Goal: Information Seeking & Learning: Learn about a topic

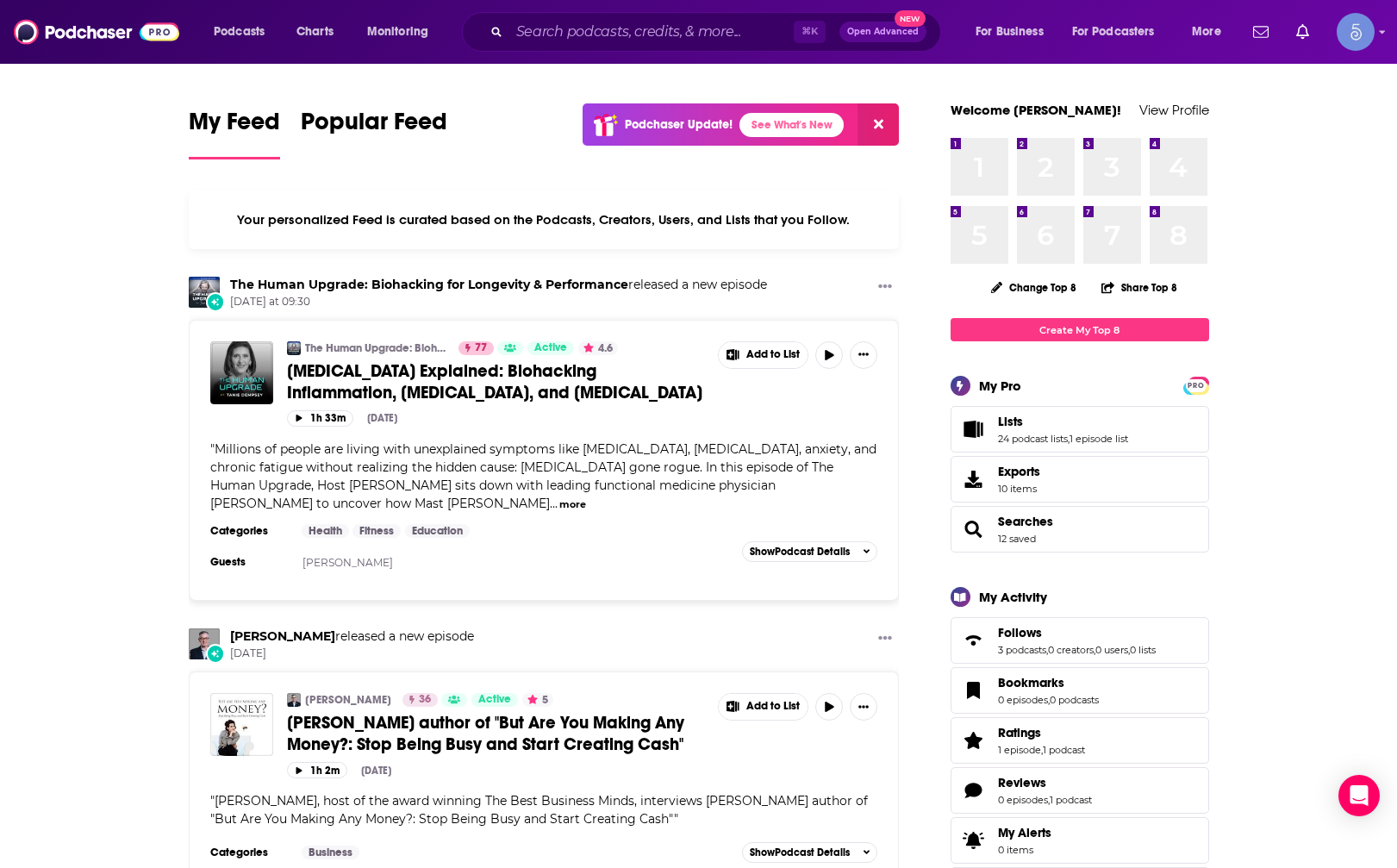
click at [590, 18] on div "⌘ K Open Advanced New" at bounding box center [701, 31] width 479 height 39
click at [588, 32] on input "Search podcasts, credits, & more..." at bounding box center [652, 32] width 285 height 27
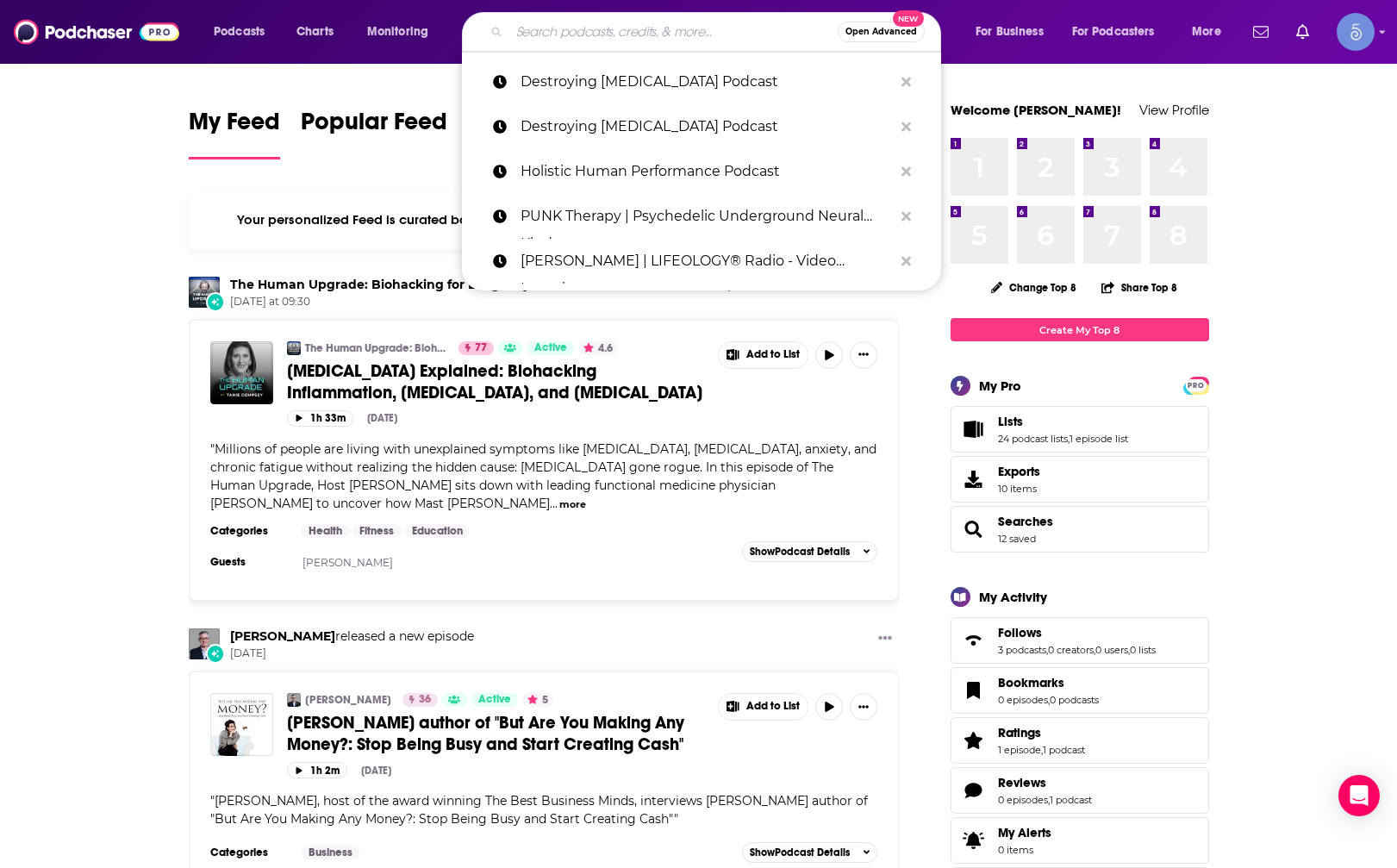
paste input "Hard to Market Podcast"
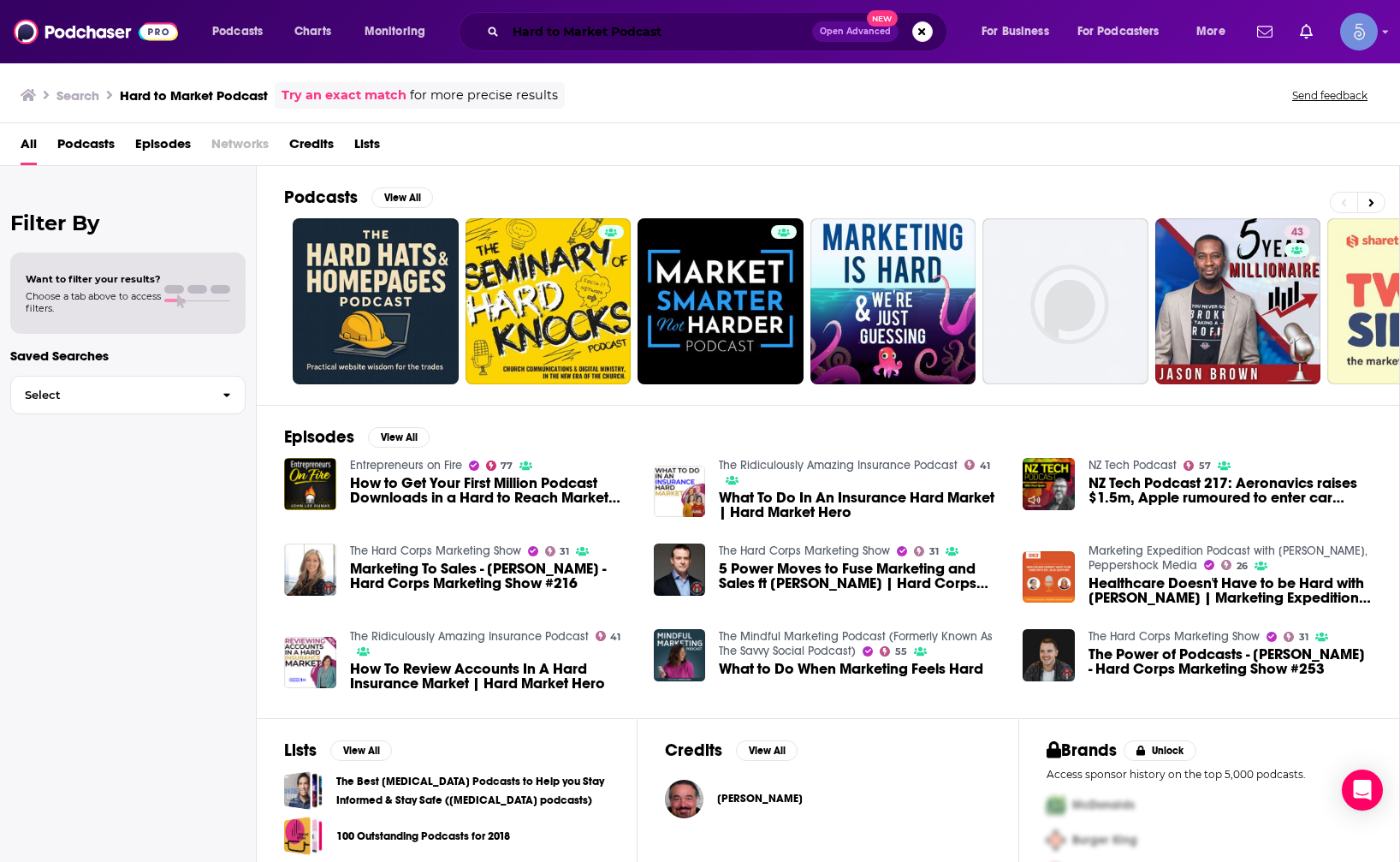
click at [642, 40] on input "Hard to Market Podcast" at bounding box center [659, 32] width 306 height 27
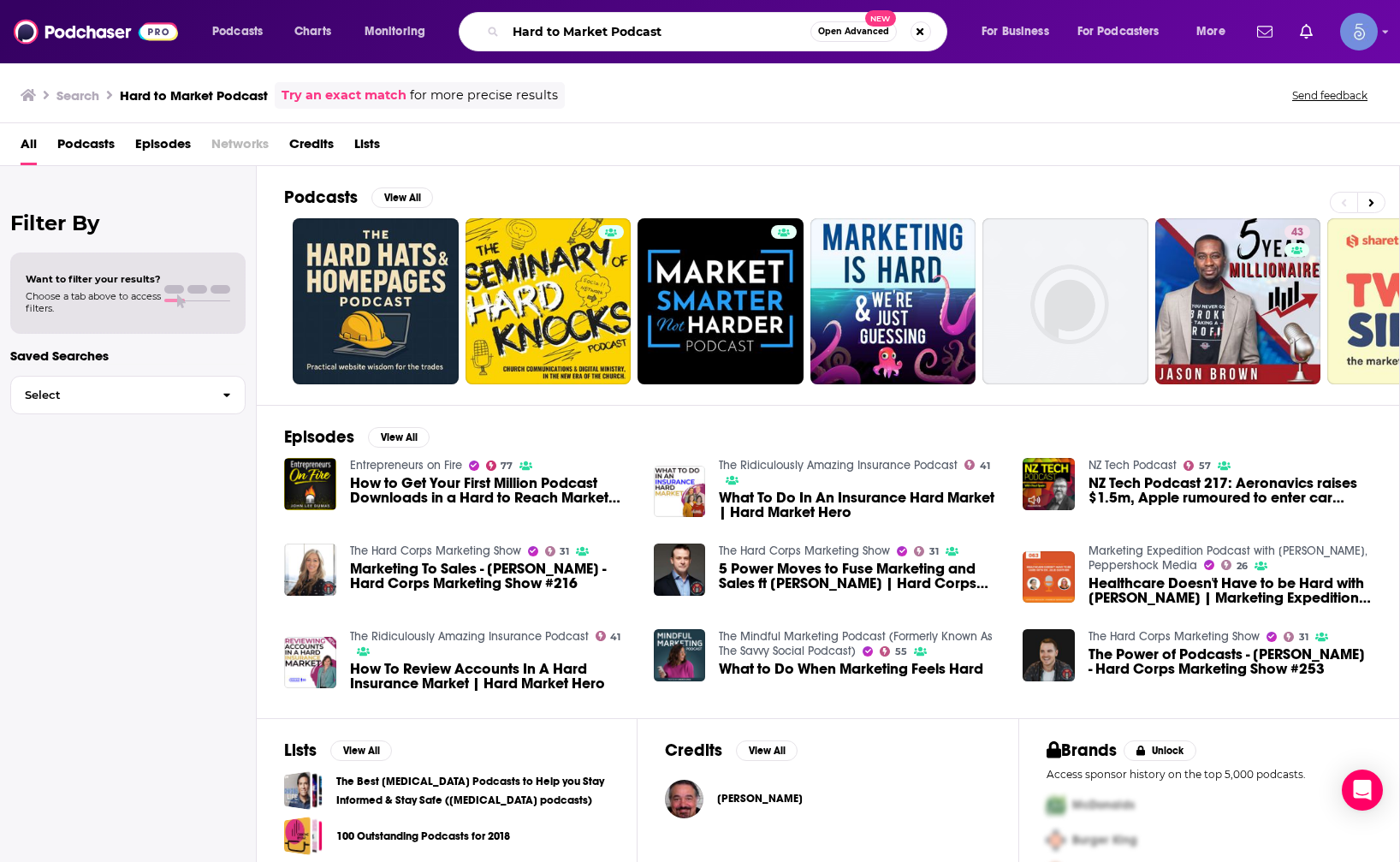
click at [642, 40] on input "Hard to Market Podcast" at bounding box center [658, 32] width 305 height 27
type input "Hard to Market"
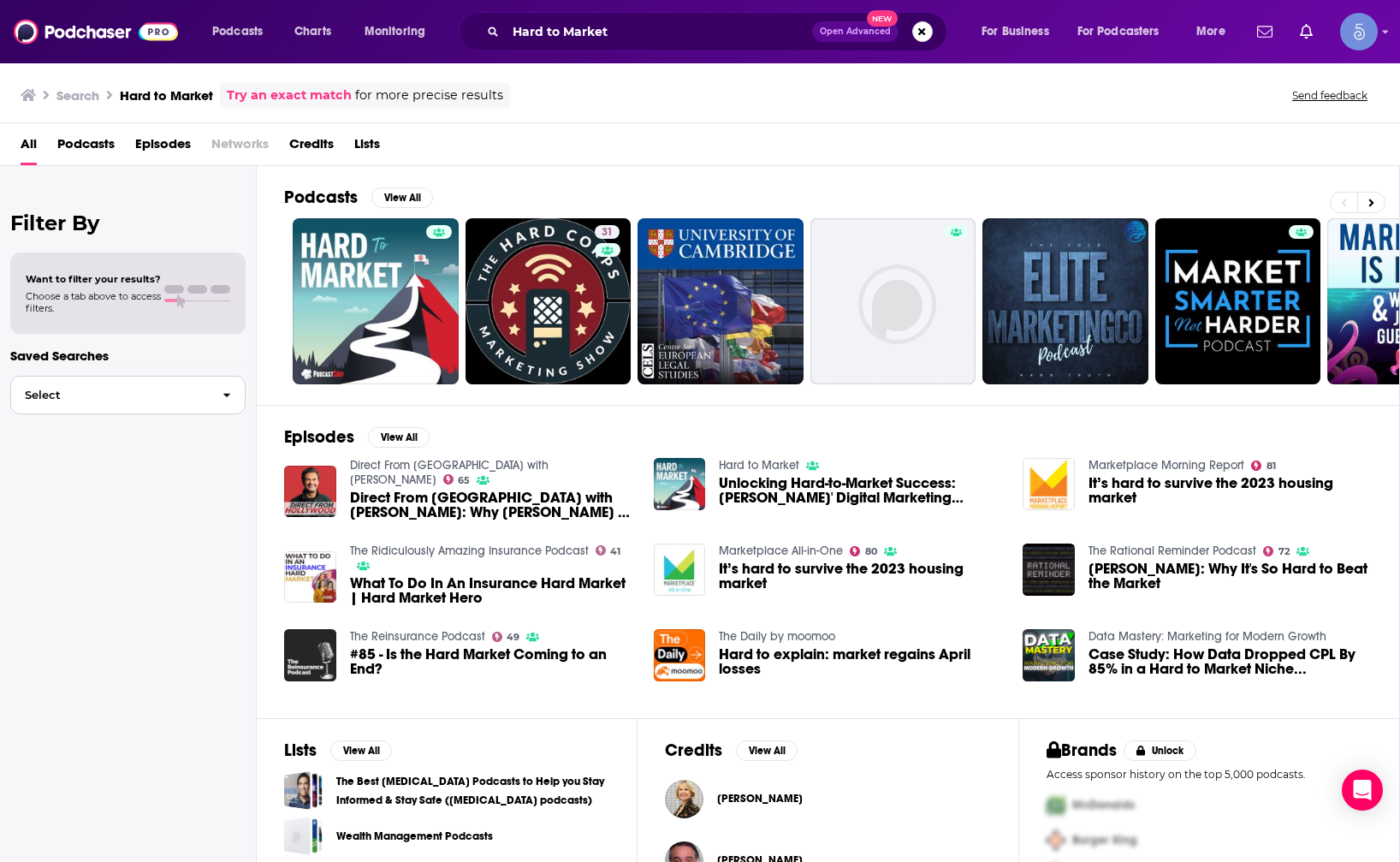
click at [197, 382] on button "Select" at bounding box center [128, 394] width 236 height 38
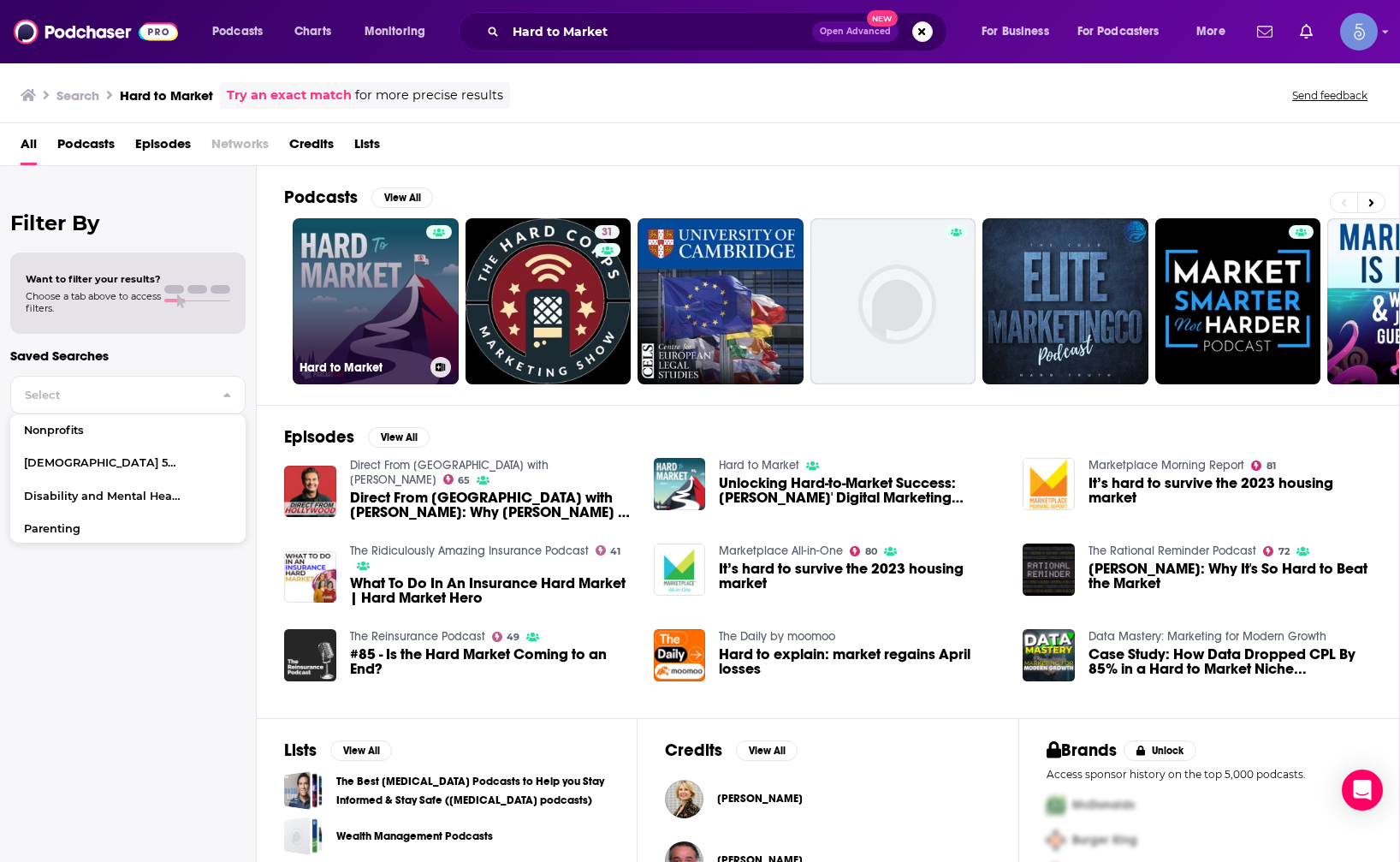
click at [359, 297] on link "Hard to Market" at bounding box center [375, 301] width 166 height 166
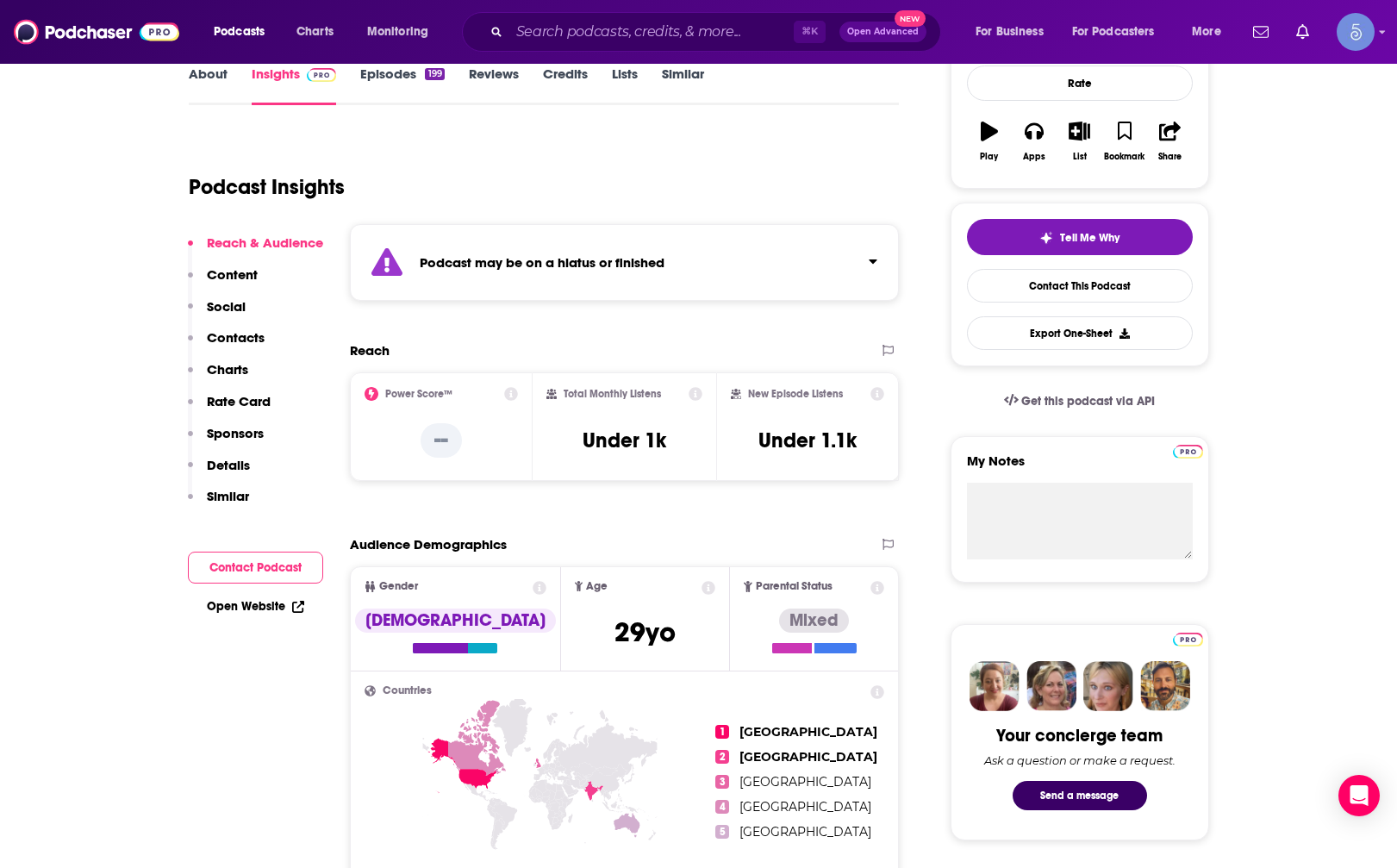
scroll to position [313, 0]
